Goal: Transaction & Acquisition: Purchase product/service

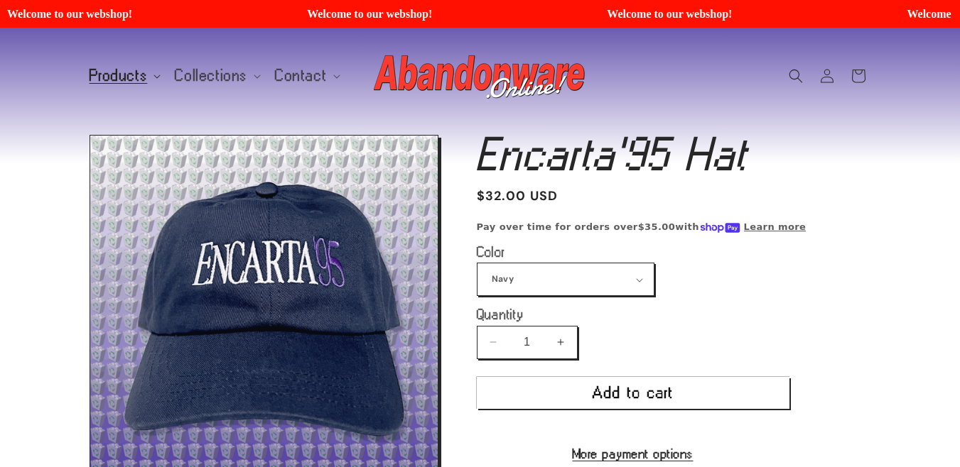
click at [131, 81] on span "Products" at bounding box center [118, 76] width 58 height 13
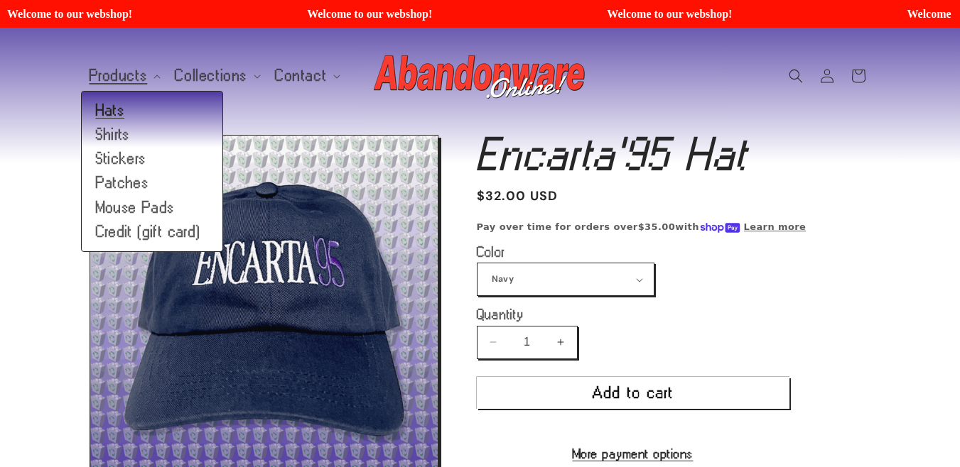
click at [122, 109] on link "Hats" at bounding box center [152, 111] width 141 height 24
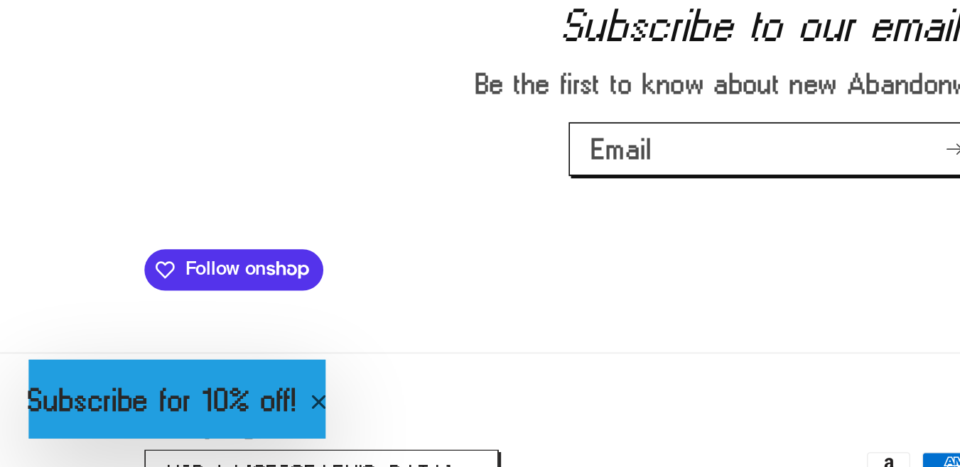
scroll to position [1244, 0]
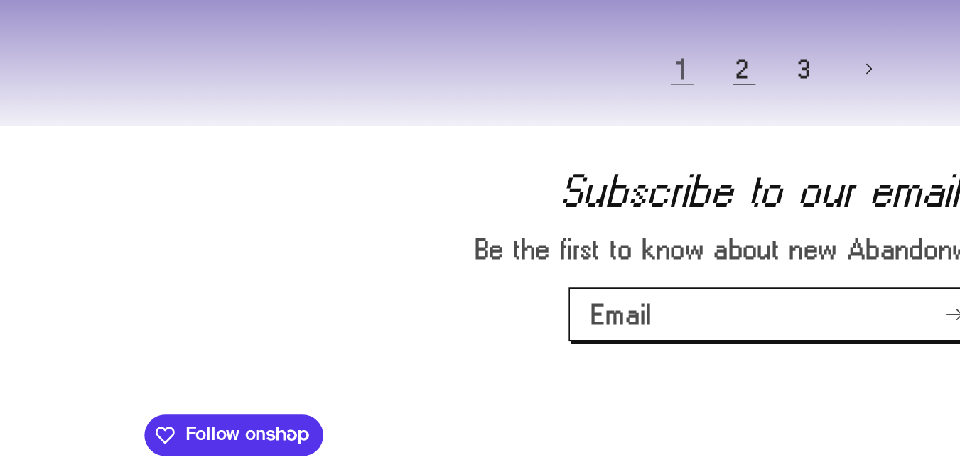
click at [463, 119] on link "2" at bounding box center [460, 115] width 31 height 31
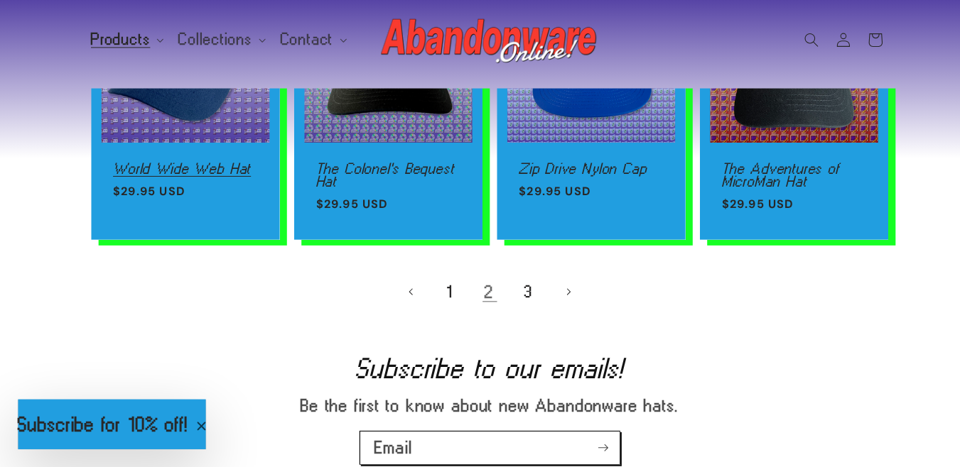
scroll to position [1115, 0]
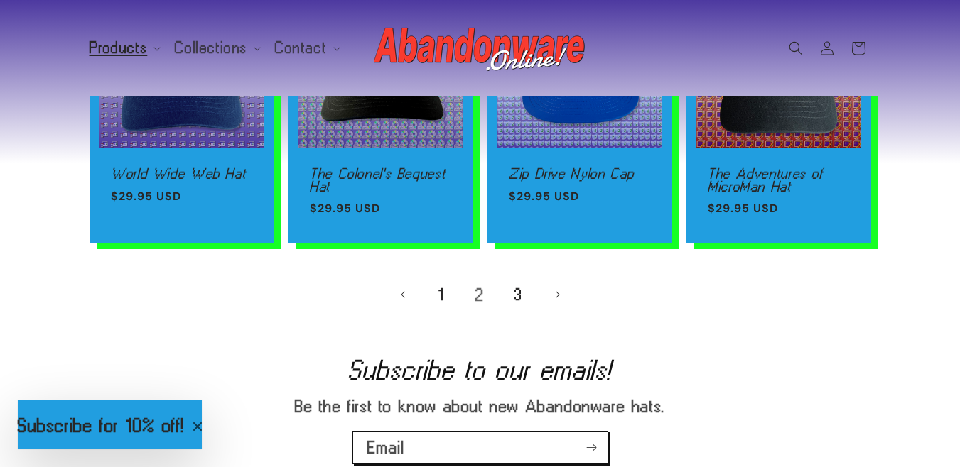
click at [519, 291] on link "3" at bounding box center [518, 294] width 31 height 31
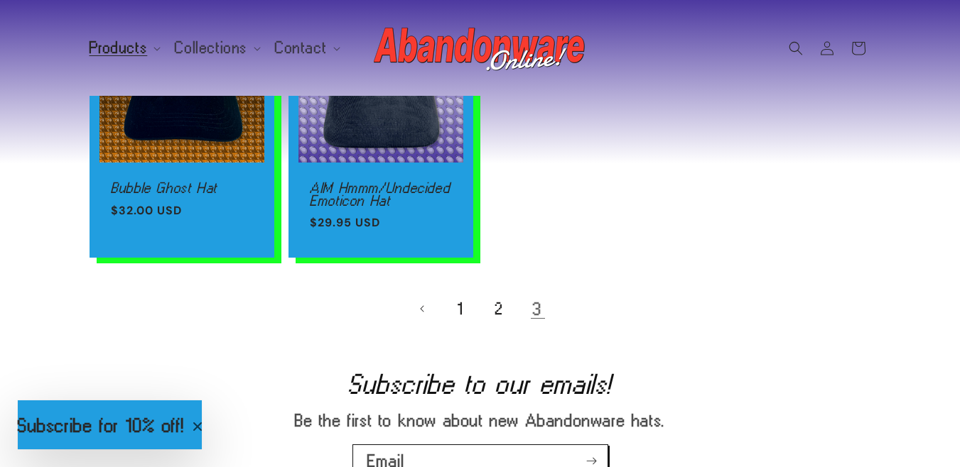
scroll to position [1039, 0]
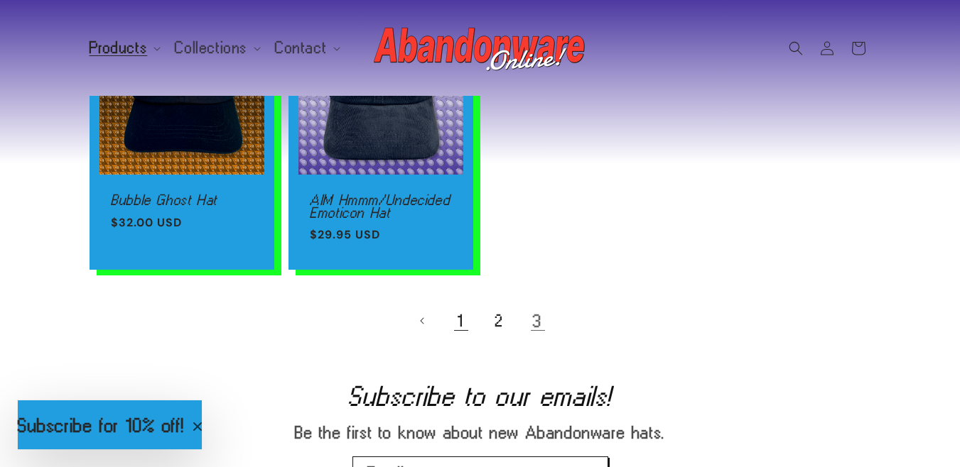
click at [463, 325] on link "1" at bounding box center [460, 320] width 31 height 31
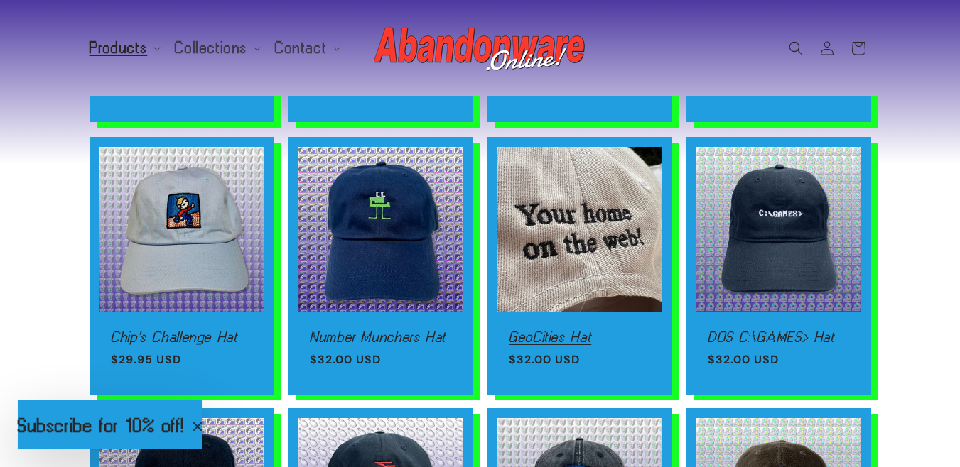
scroll to position [643, 0]
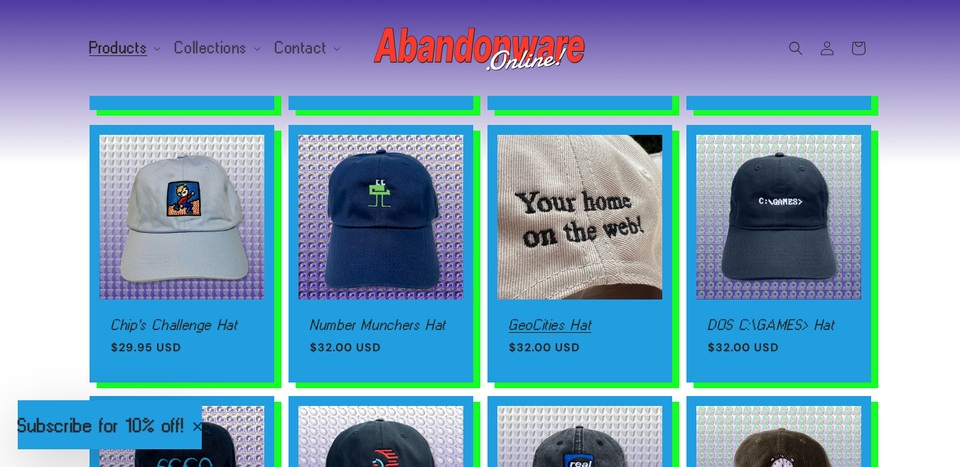
click at [590, 319] on link "GeoCities Hat" at bounding box center [580, 325] width 142 height 13
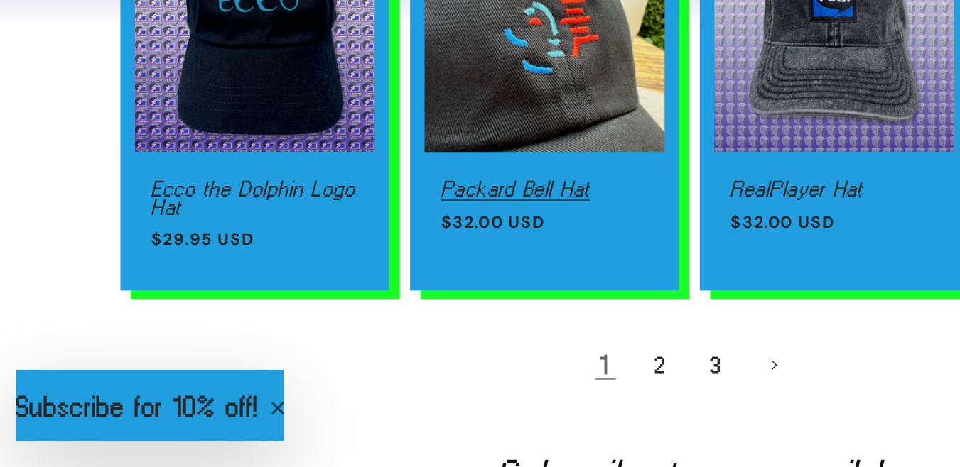
scroll to position [1031, 0]
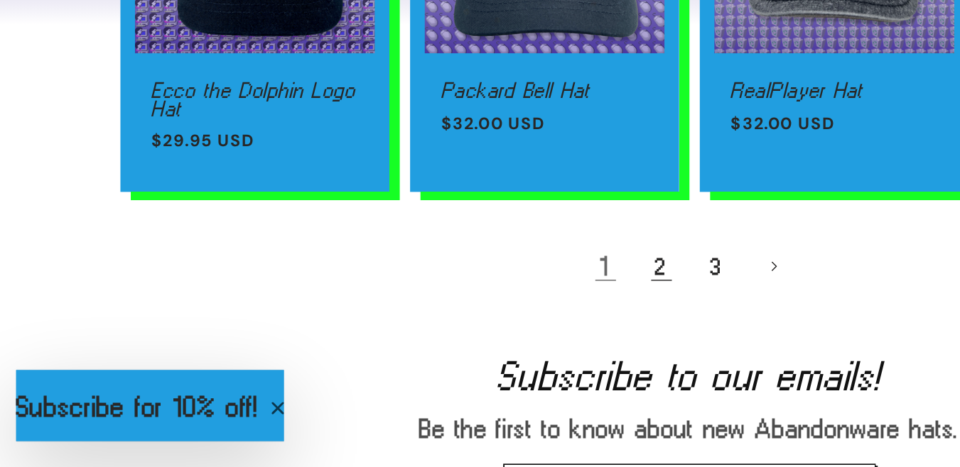
click at [461, 327] on link "2" at bounding box center [460, 329] width 31 height 31
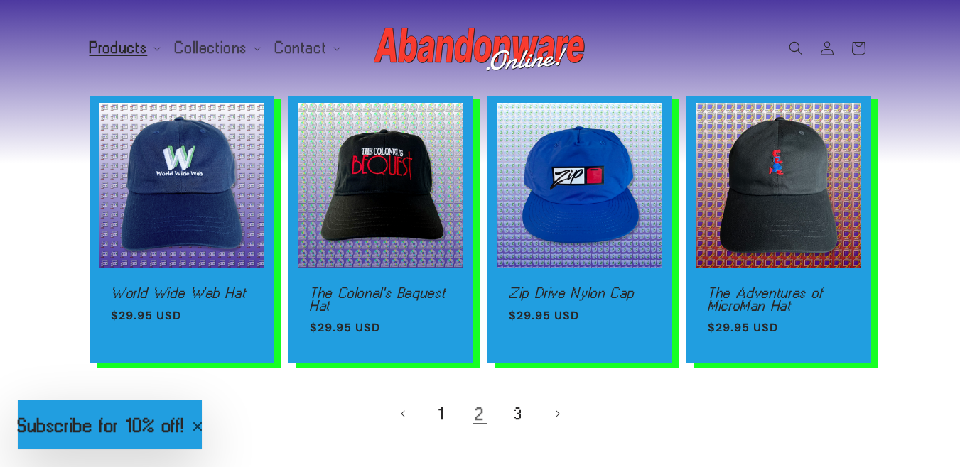
scroll to position [997, 0]
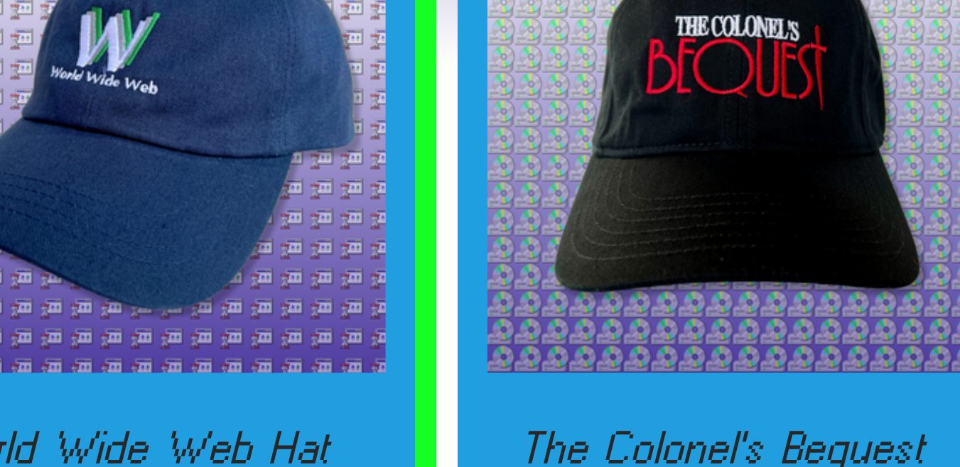
click at [203, 286] on link "World Wide Web Hat" at bounding box center [182, 292] width 142 height 13
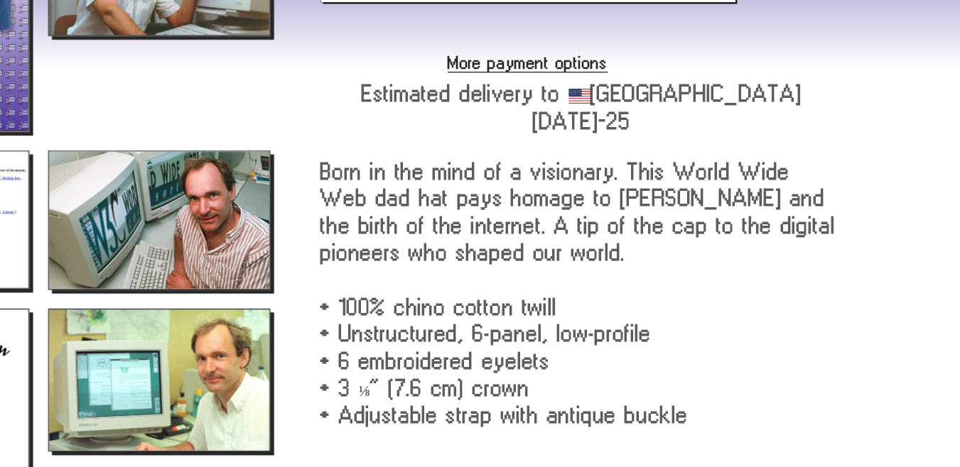
scroll to position [488, 0]
